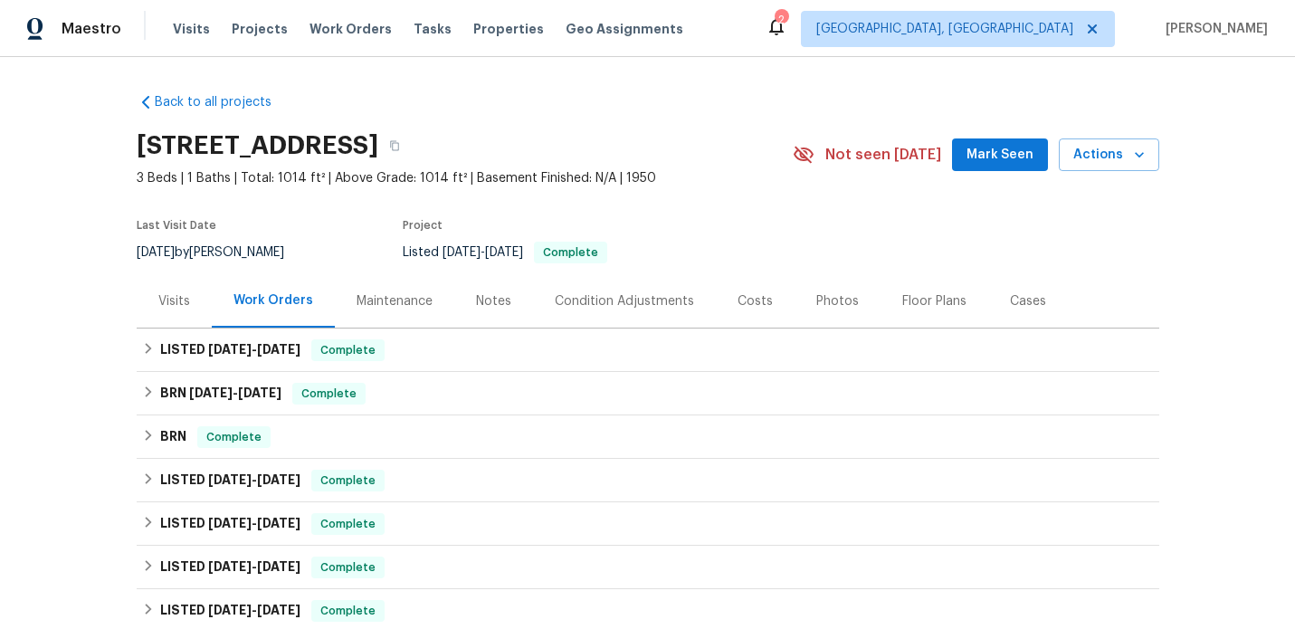
click at [168, 290] on div "Visits" at bounding box center [174, 300] width 75 height 53
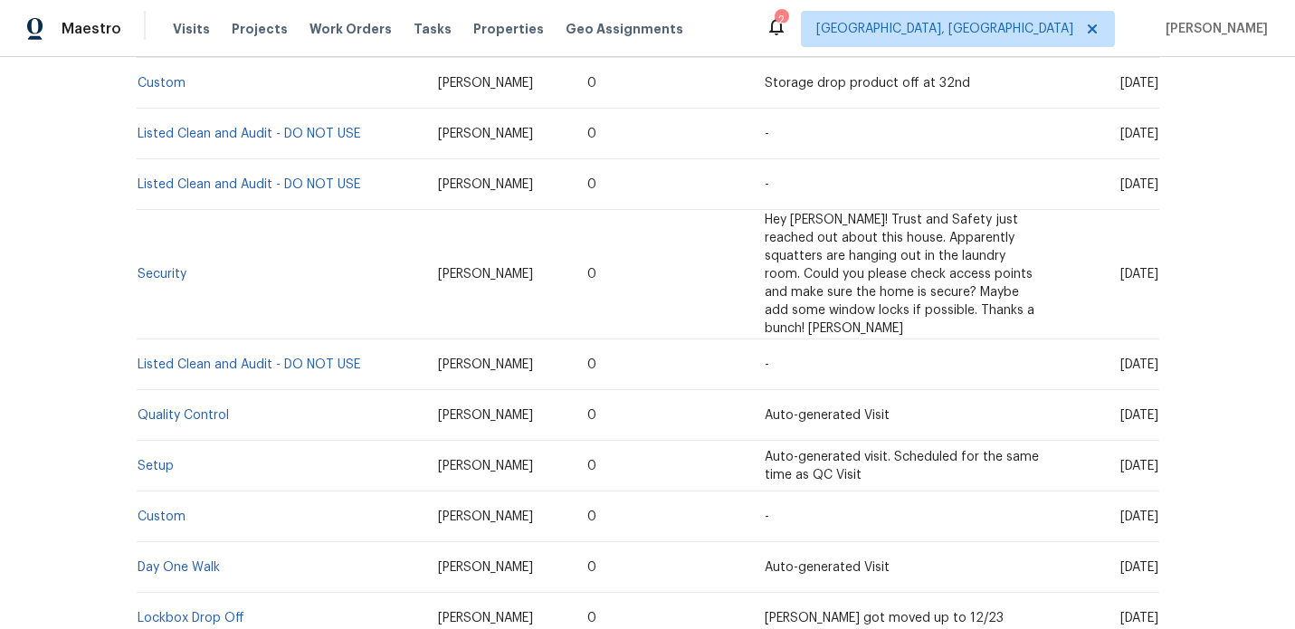
scroll to position [1495, 0]
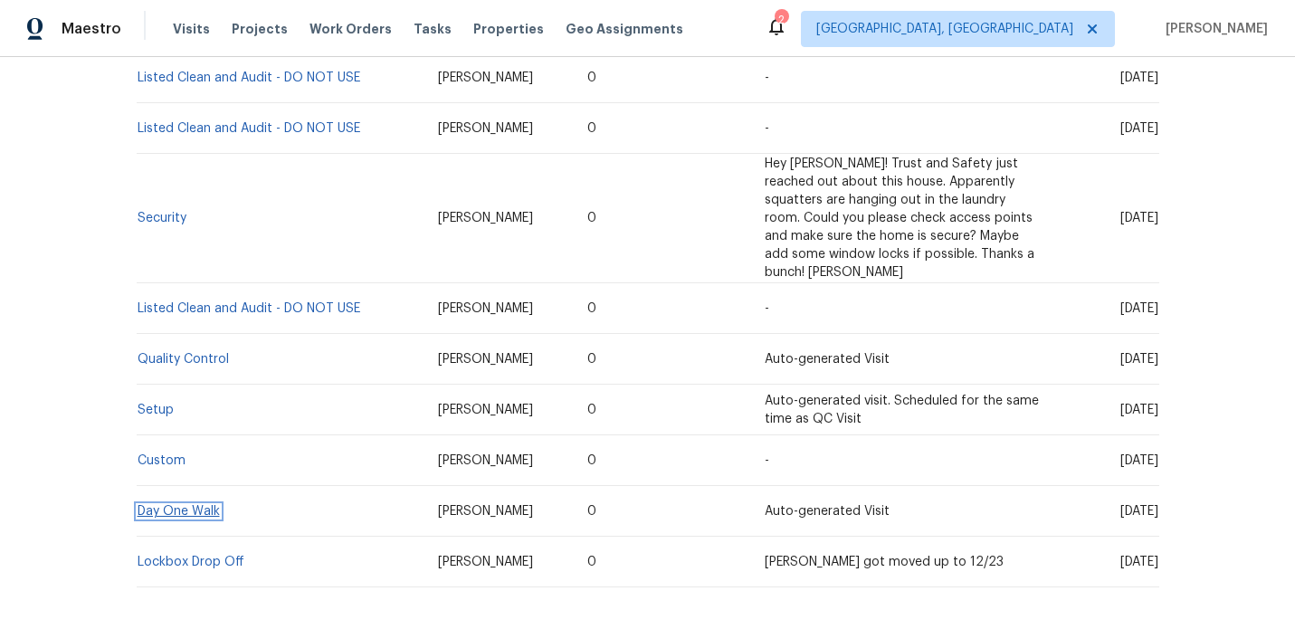
click at [198, 505] on link "Day One Walk" at bounding box center [179, 511] width 82 height 13
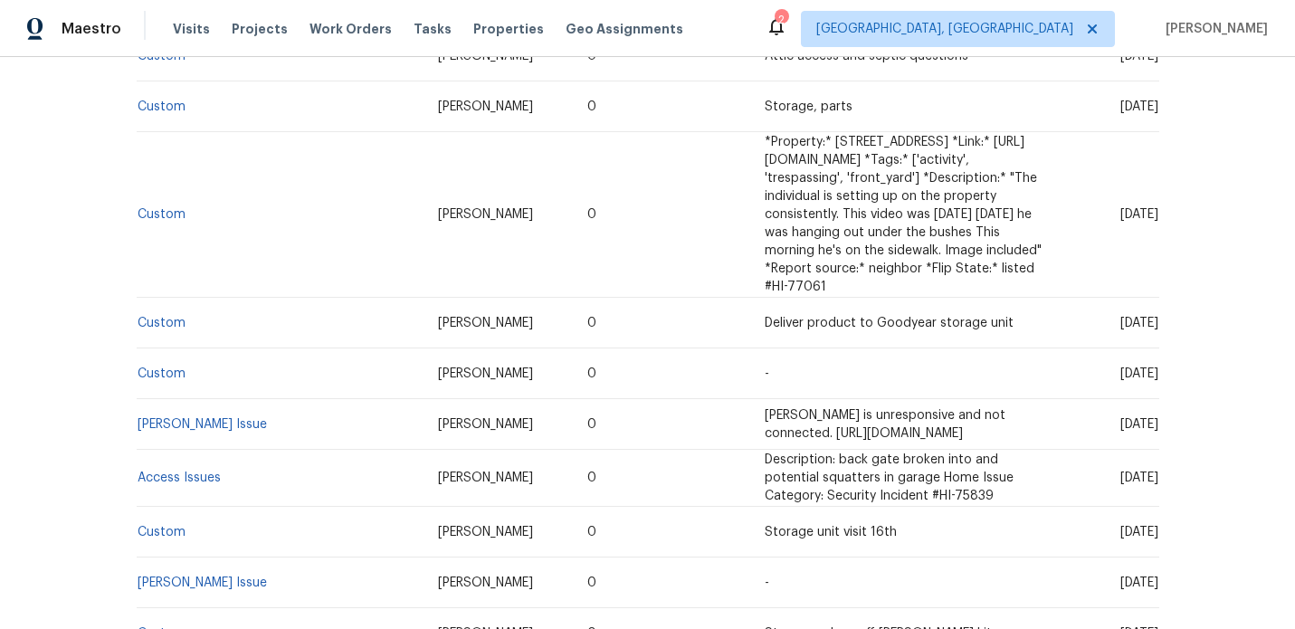
scroll to position [1495, 0]
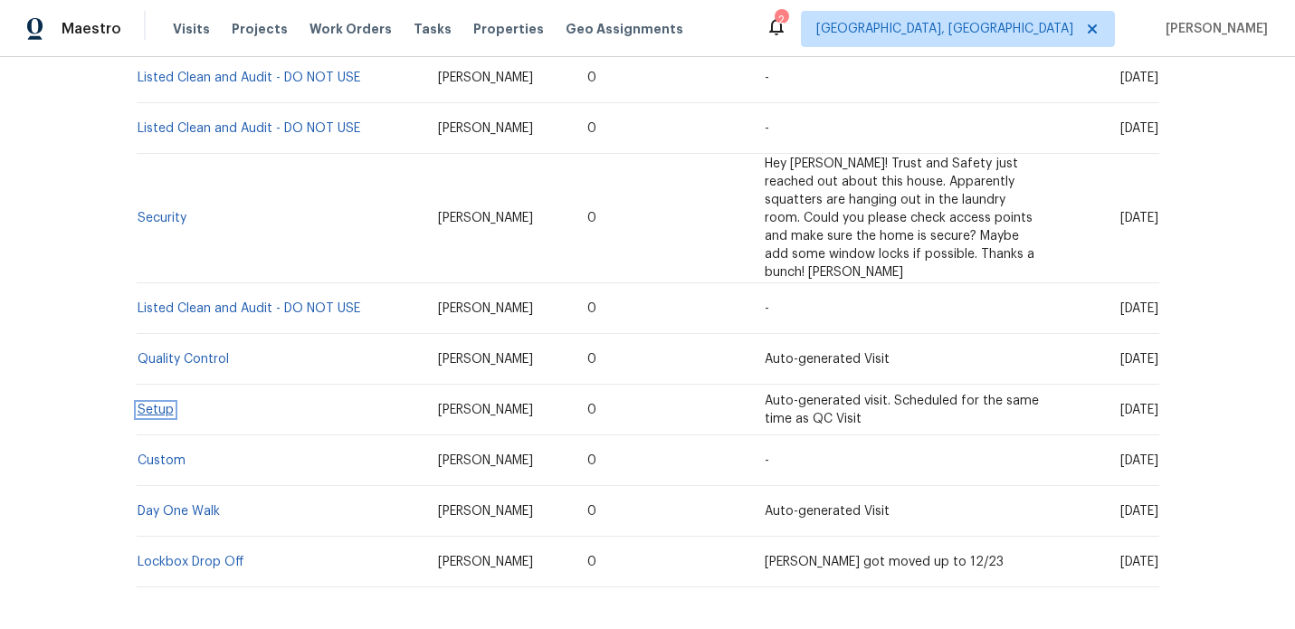
click at [161, 404] on link "Setup" at bounding box center [156, 410] width 36 height 13
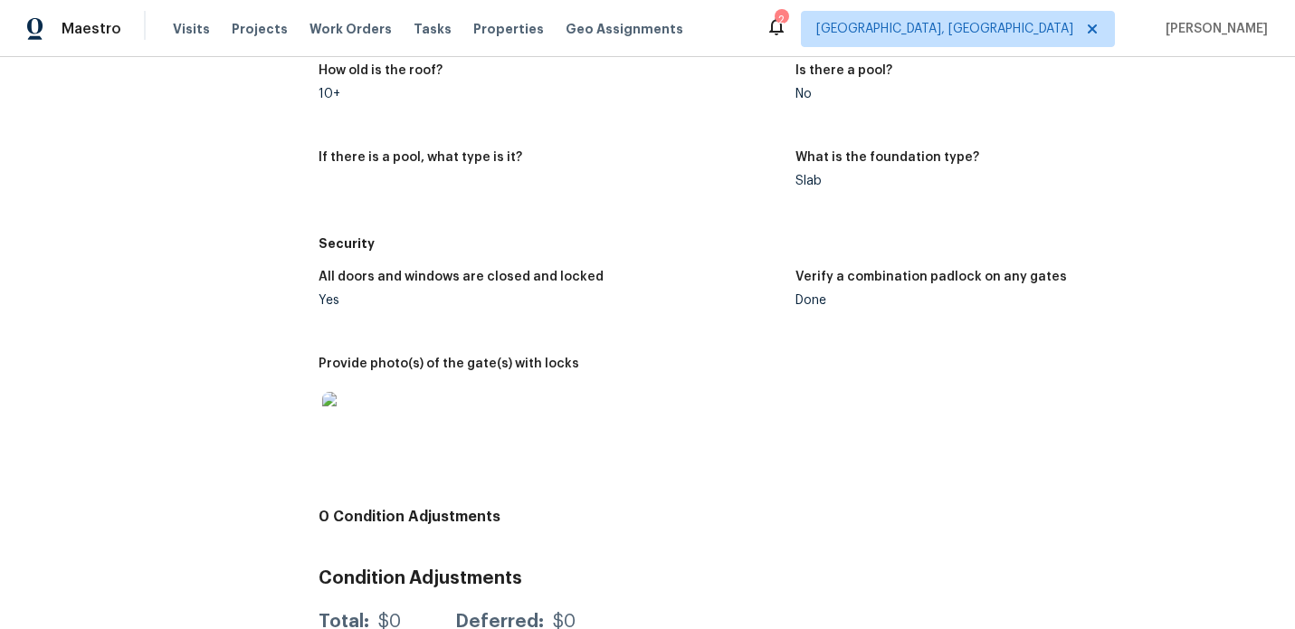
scroll to position [2231, 0]
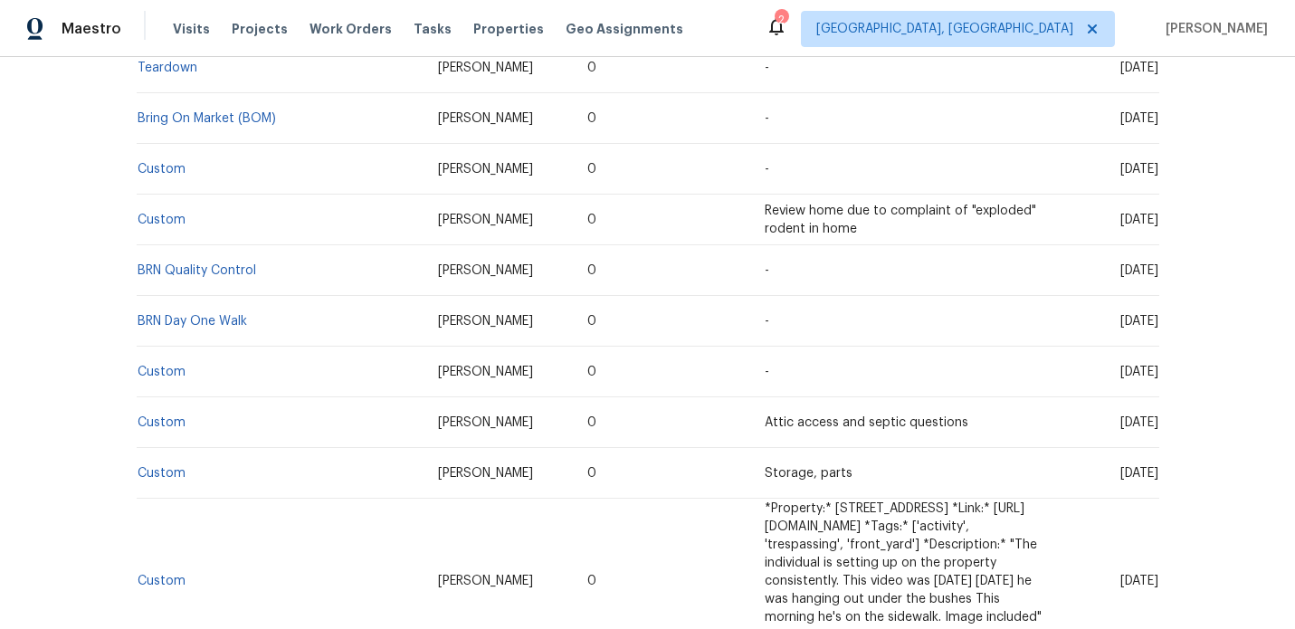
scroll to position [477, 0]
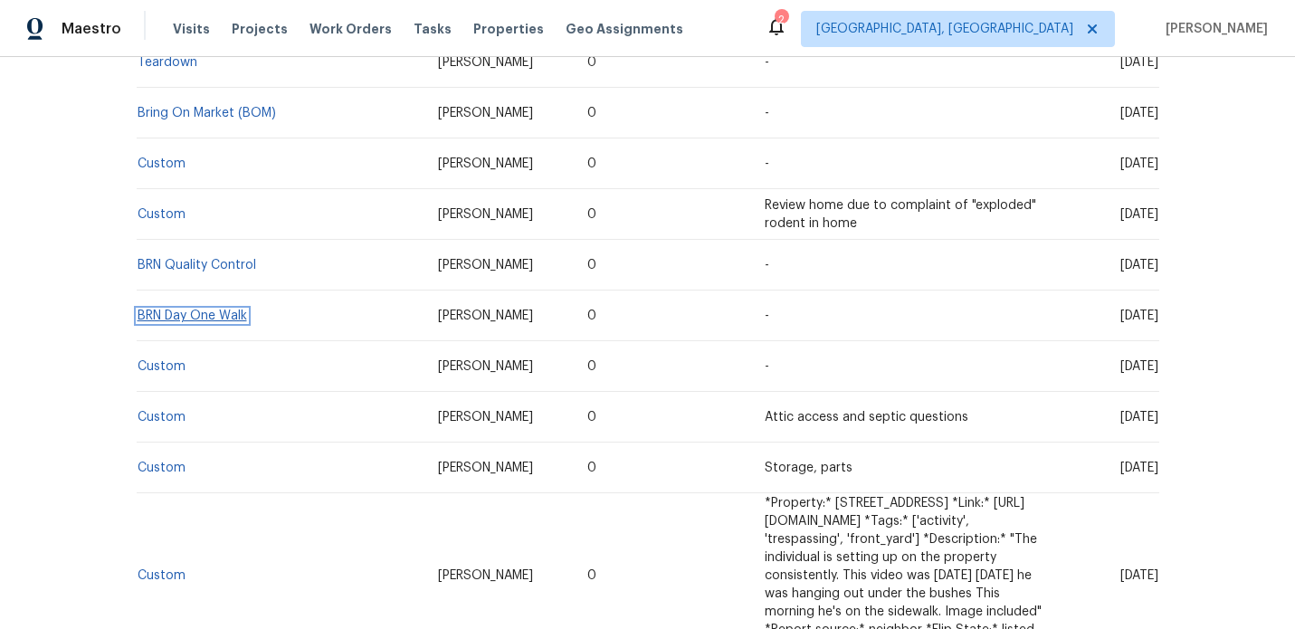
click at [197, 322] on link "BRN Day One Walk" at bounding box center [192, 315] width 109 height 13
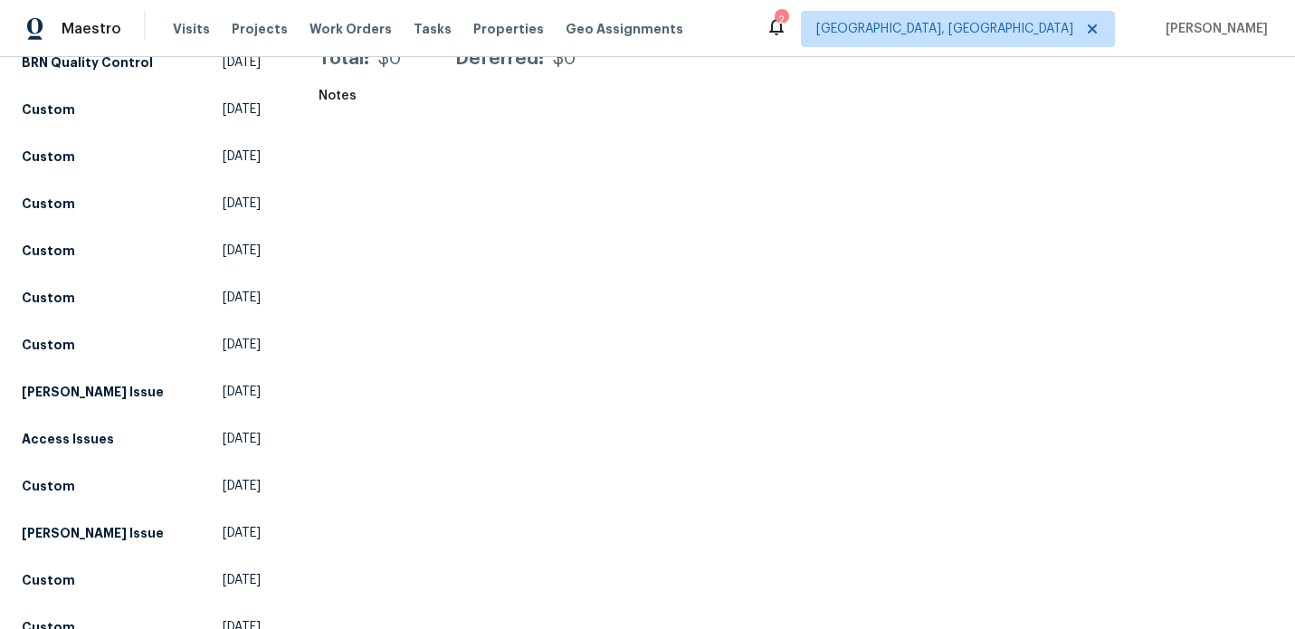
scroll to position [400, 0]
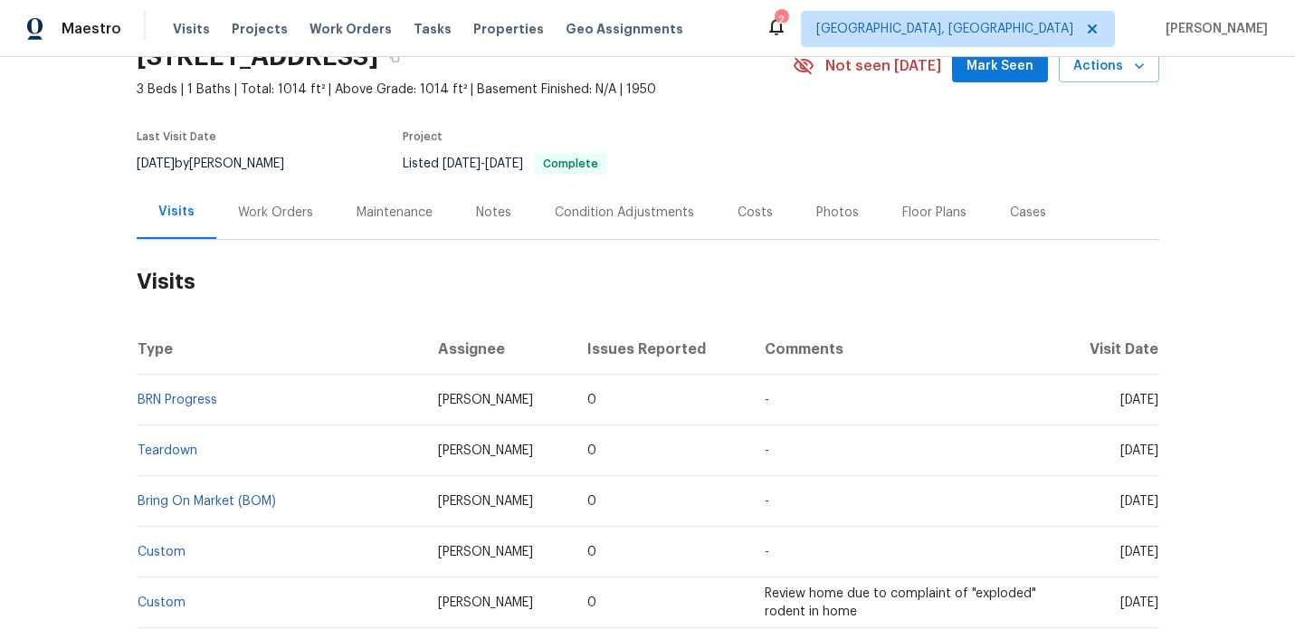
scroll to position [96, 0]
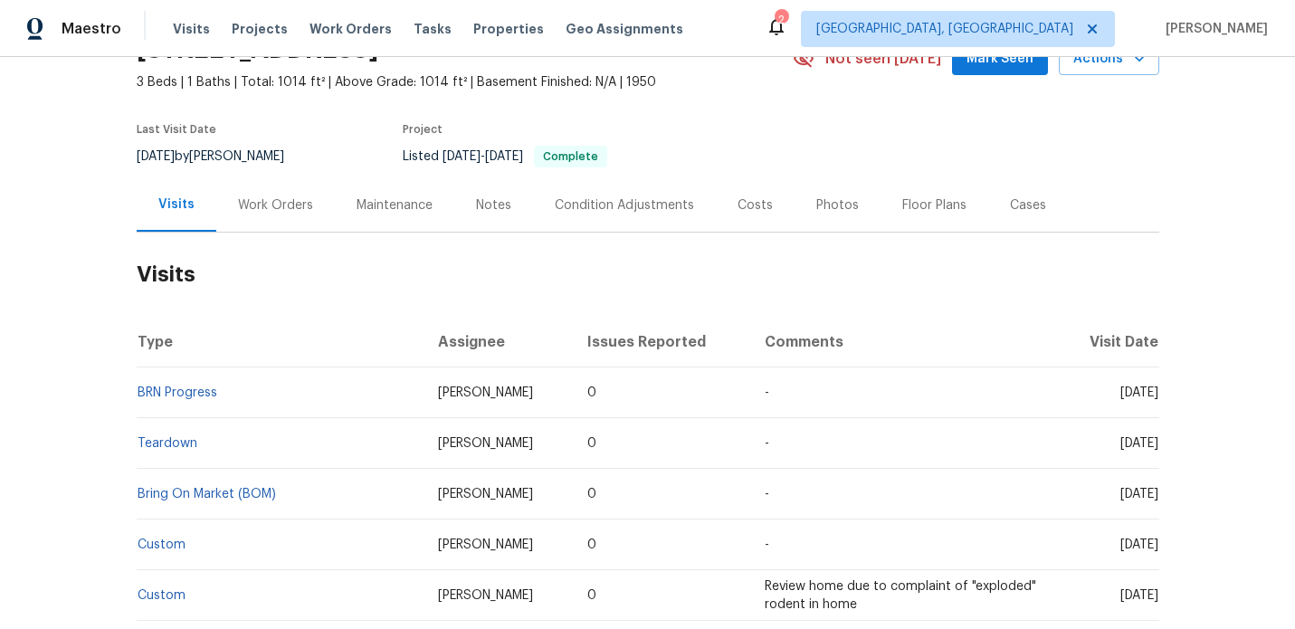
click at [385, 200] on div "Maintenance" at bounding box center [395, 205] width 76 height 18
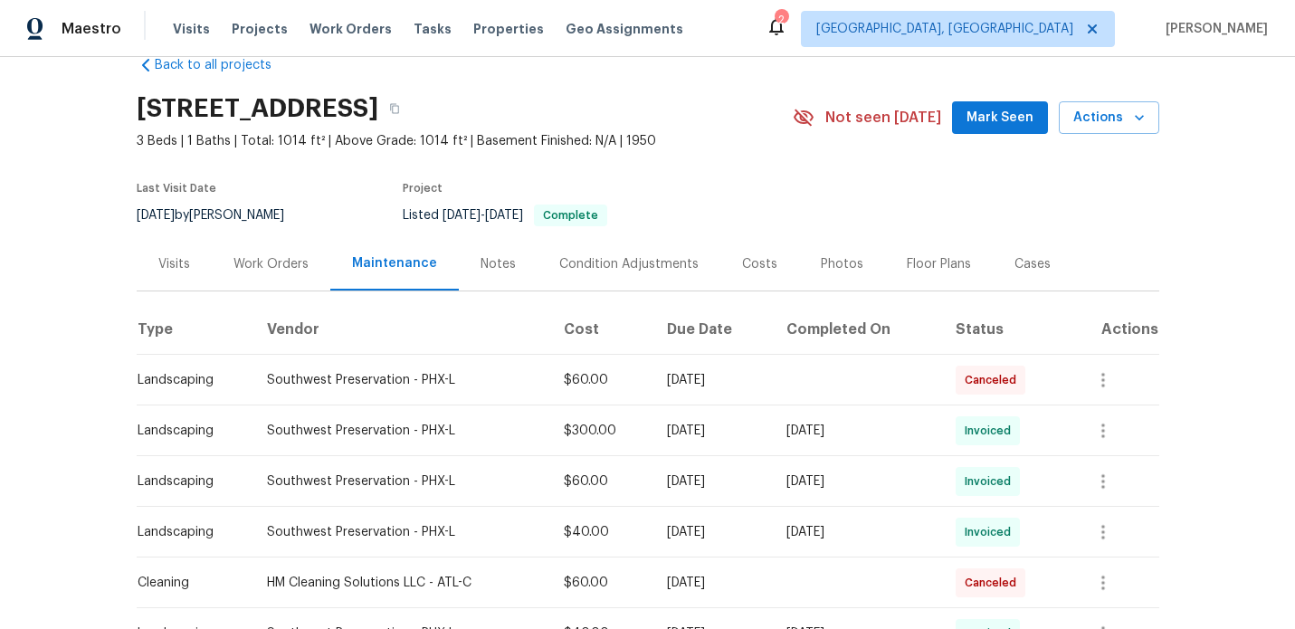
scroll to position [33, 0]
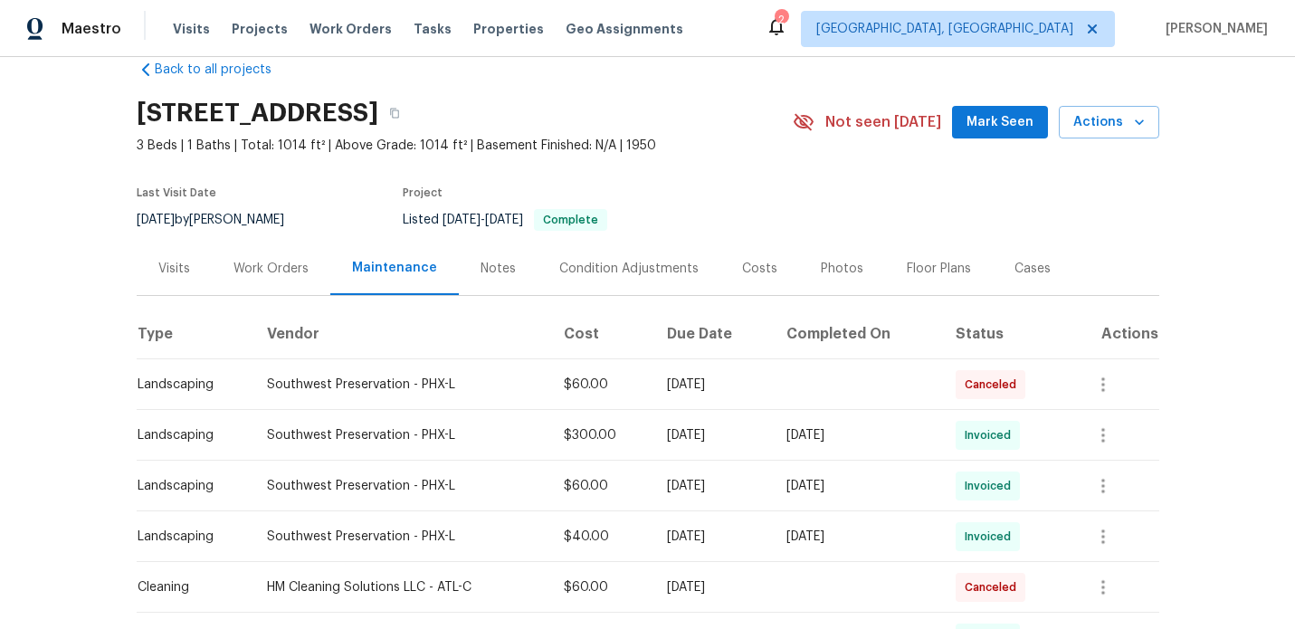
click at [161, 266] on div "Visits" at bounding box center [174, 269] width 32 height 18
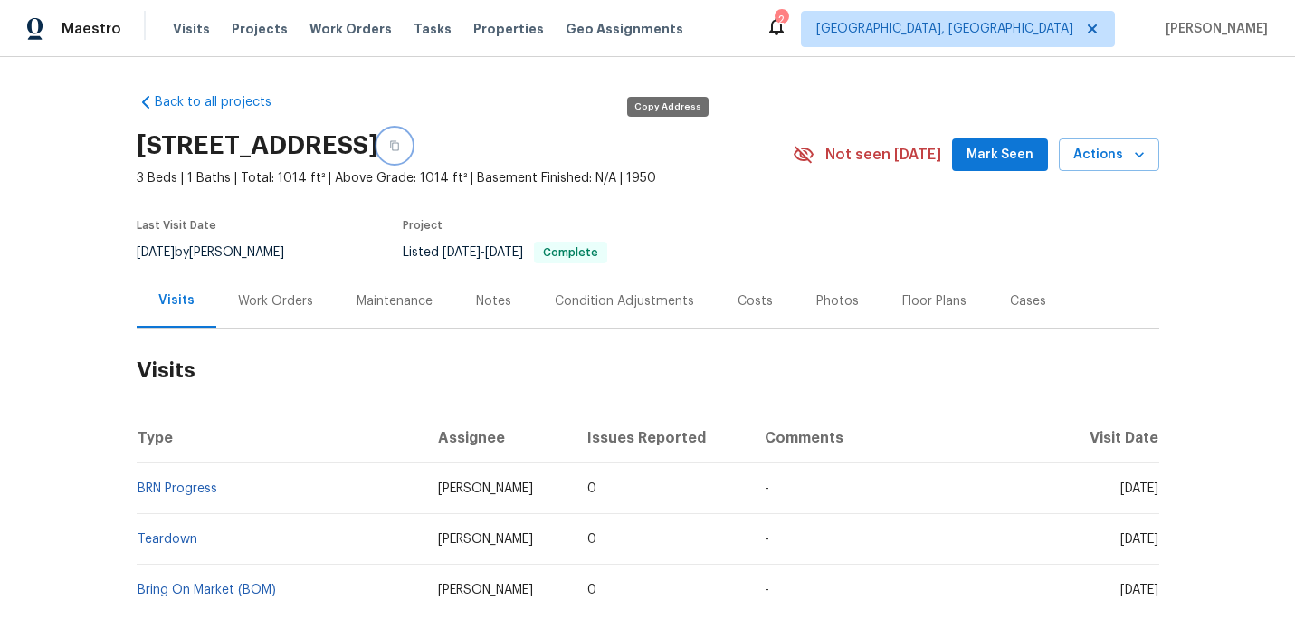
click at [400, 149] on icon "button" at bounding box center [394, 145] width 11 height 11
